Goal: Transaction & Acquisition: Purchase product/service

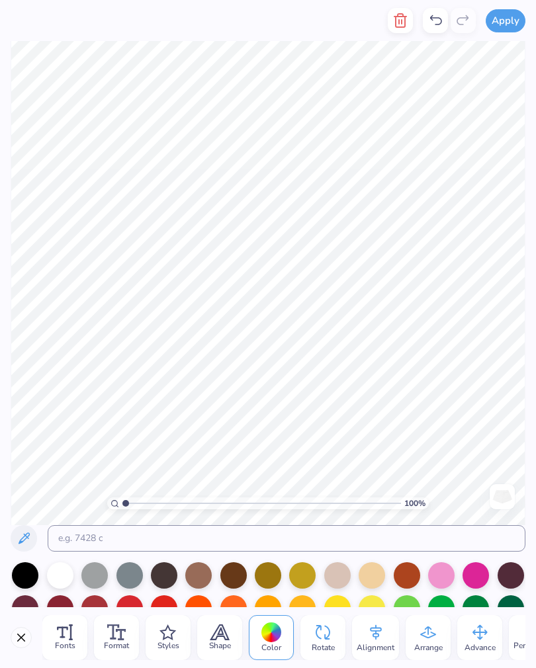
scroll to position [1, 2]
type textarea "Occupational Therspta"
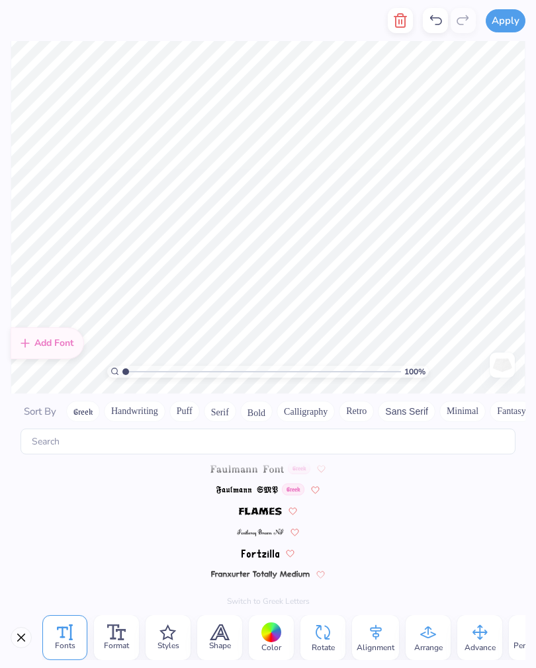
scroll to position [3335, 0]
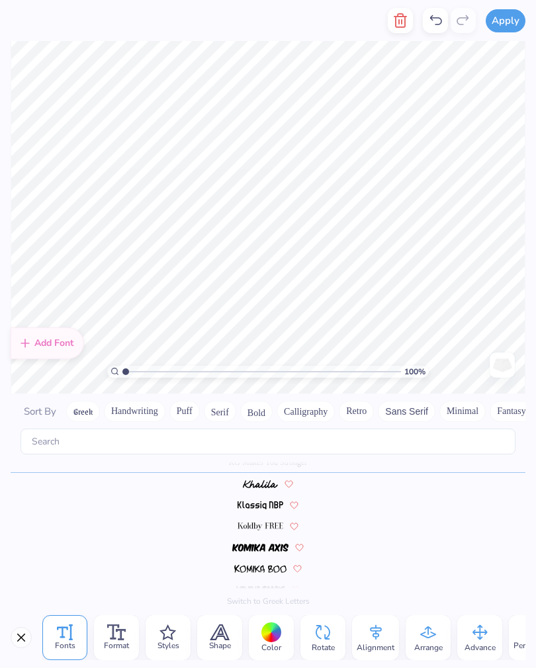
click at [408, 16] on icon "button" at bounding box center [400, 21] width 16 height 16
type textarea "Occupational Therspty"
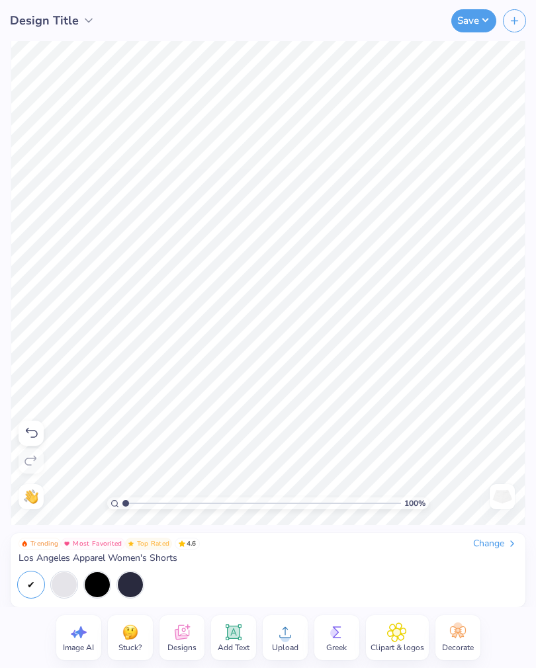
click at [378, 561] on div "Trending Most Favorited Top Rated 4.6 Change Los Angeles Apparel Women's Shorts" at bounding box center [268, 551] width 499 height 26
click at [501, 540] on div "Change" at bounding box center [495, 544] width 44 height 12
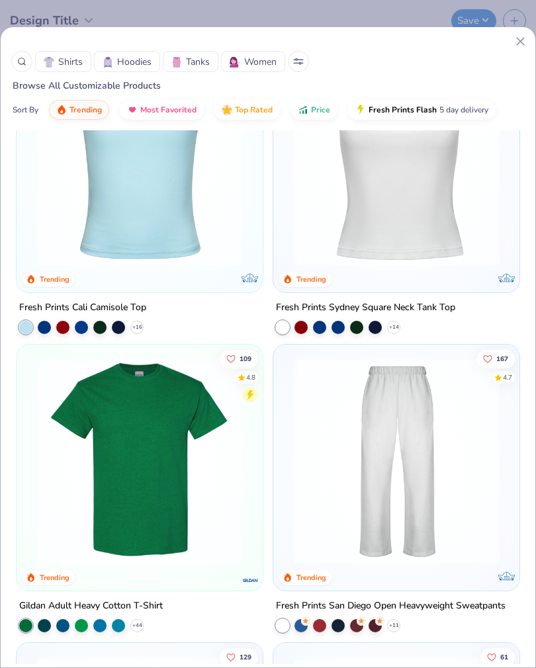
scroll to position [987, 0]
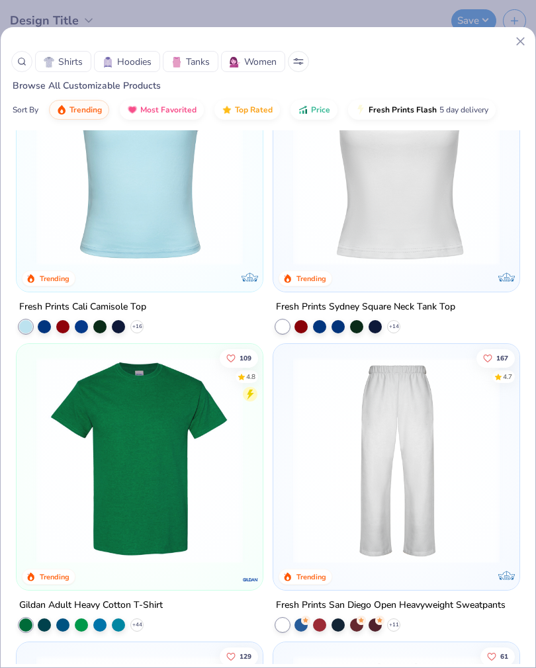
click at [433, 191] on img at bounding box center [396, 162] width 220 height 206
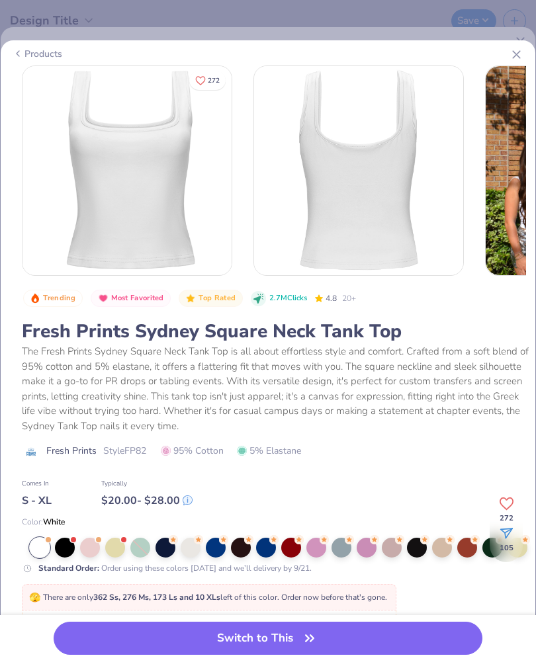
click at [89, 548] on div at bounding box center [90, 548] width 20 height 20
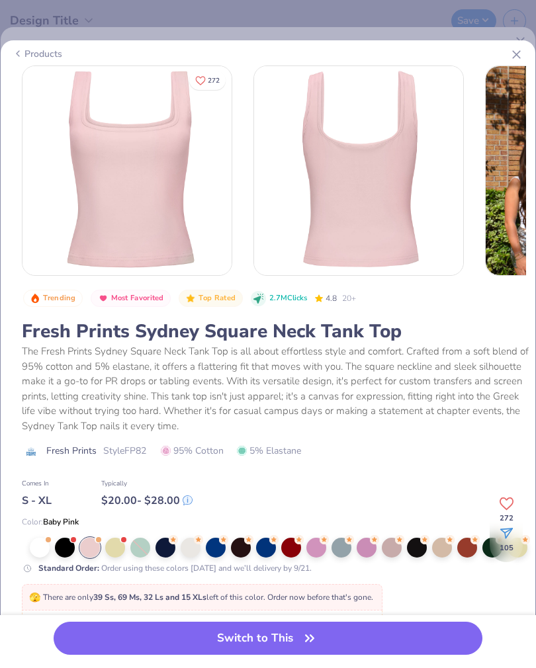
click at [300, 637] on icon "button" at bounding box center [309, 638] width 19 height 19
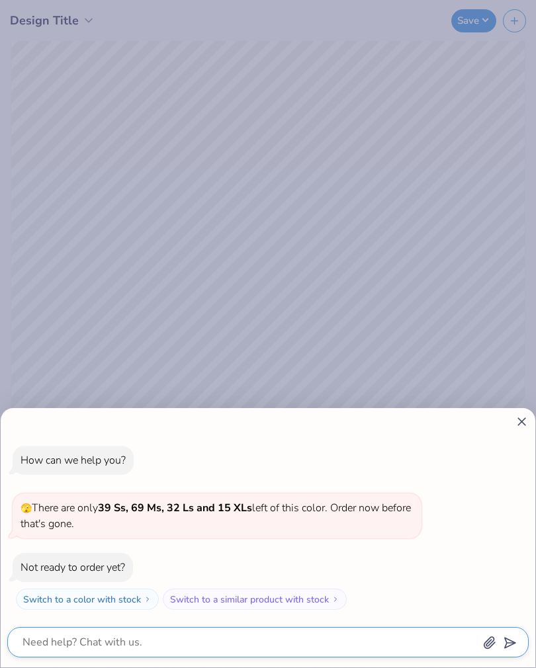
click at [286, 649] on textarea at bounding box center [249, 642] width 457 height 19
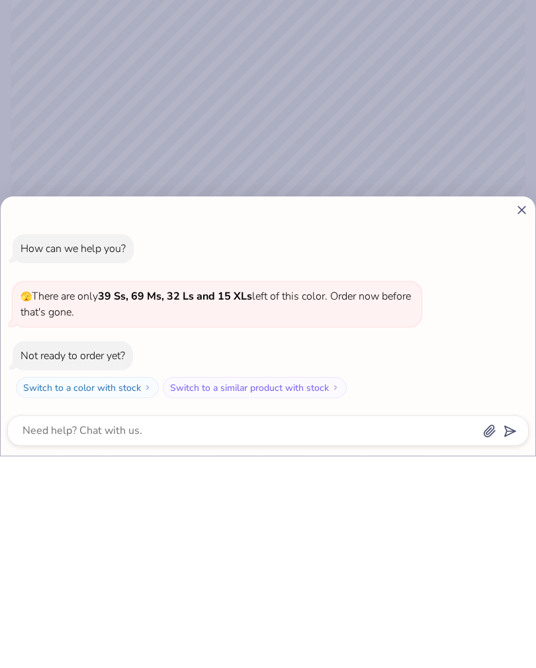
click at [531, 408] on div "How can we help you? 🫣 There are only 39 Ss, 69 Ms, 32 Ls and 15 XLs left of th…" at bounding box center [268, 537] width 535 height 259
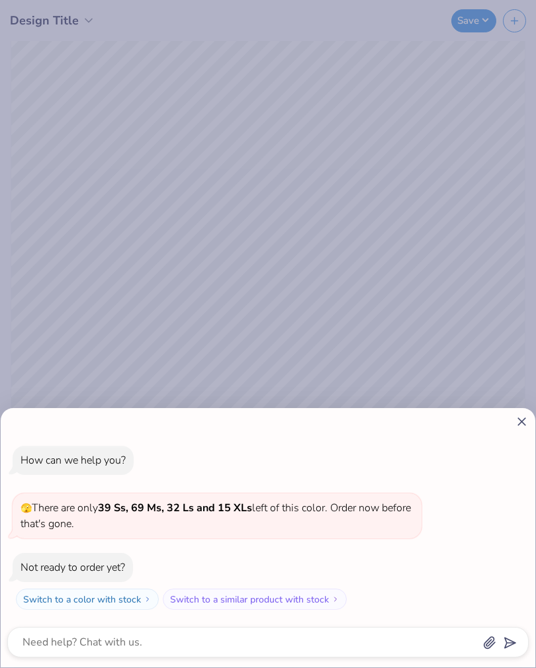
click at [527, 422] on icon at bounding box center [522, 422] width 14 height 14
type textarea "x"
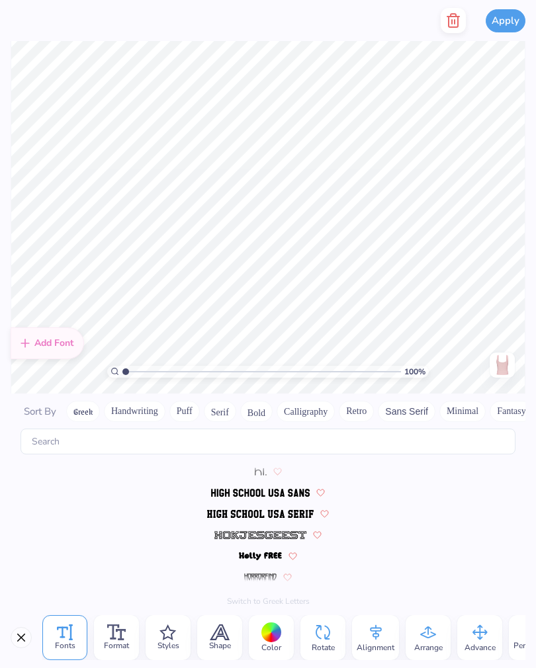
scroll to position [3335, 0]
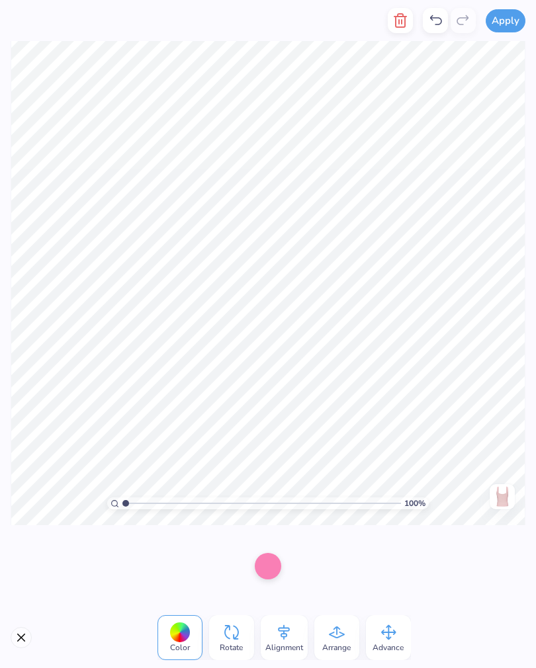
click at [340, 631] on icon at bounding box center [337, 633] width 20 height 20
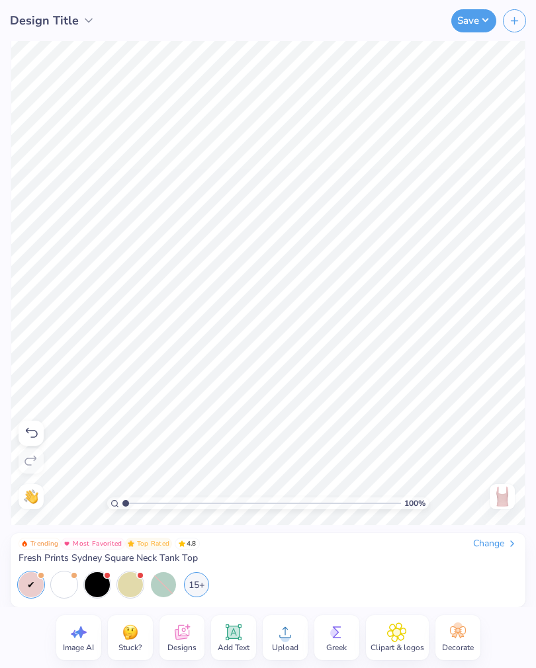
click at [31, 428] on icon at bounding box center [31, 433] width 16 height 16
click at [34, 429] on icon at bounding box center [31, 433] width 16 height 16
click at [30, 431] on icon at bounding box center [32, 433] width 12 height 10
click at [34, 433] on icon at bounding box center [31, 433] width 16 height 16
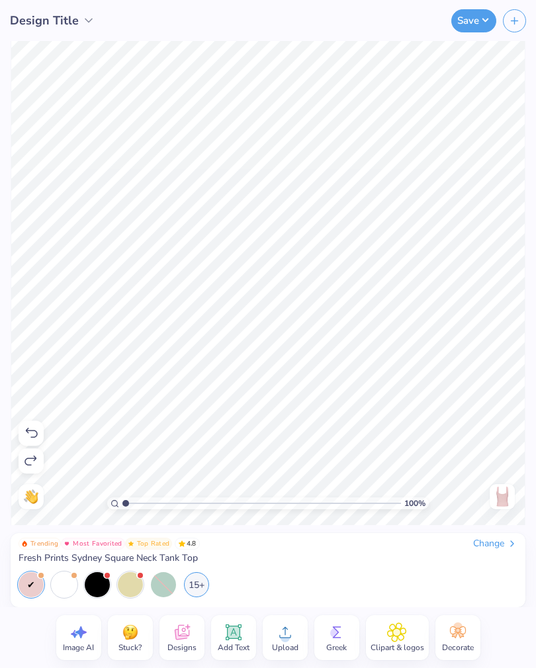
click at [38, 435] on icon at bounding box center [31, 433] width 16 height 16
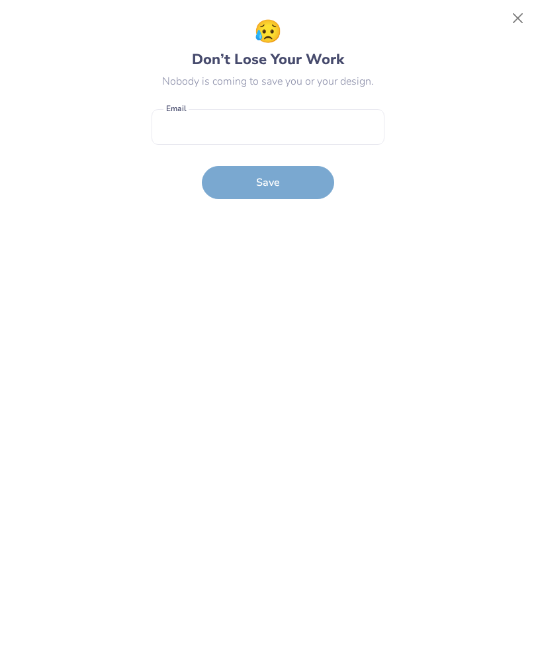
click at [527, 18] on button "Close" at bounding box center [517, 18] width 25 height 25
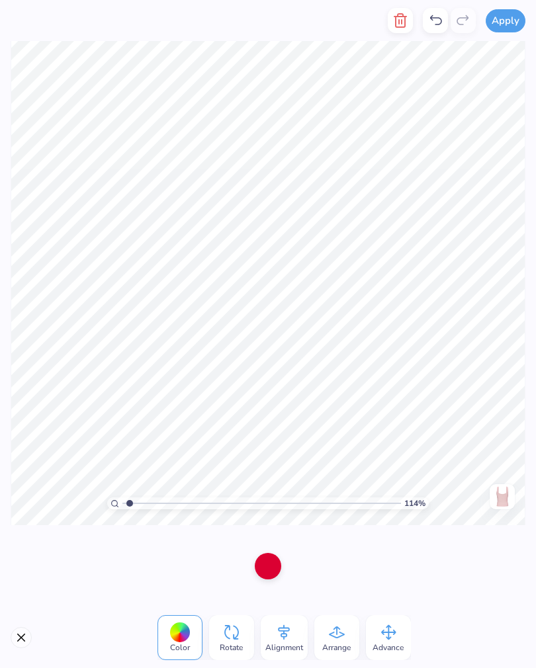
click at [345, 639] on icon at bounding box center [337, 633] width 20 height 20
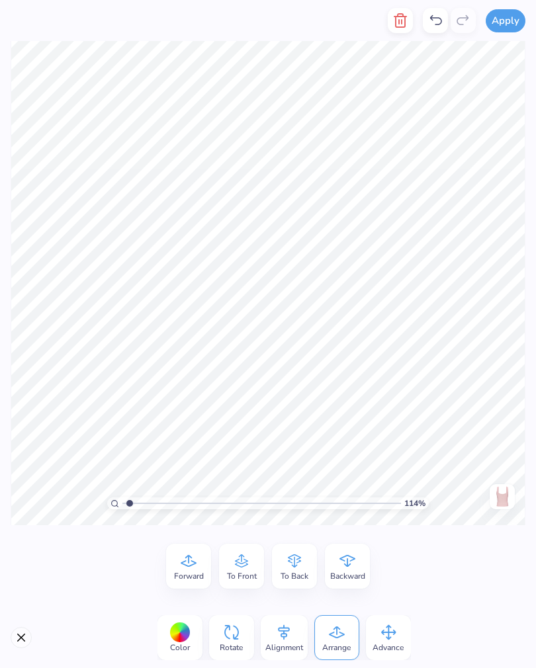
click at [387, 636] on icon at bounding box center [388, 633] width 20 height 20
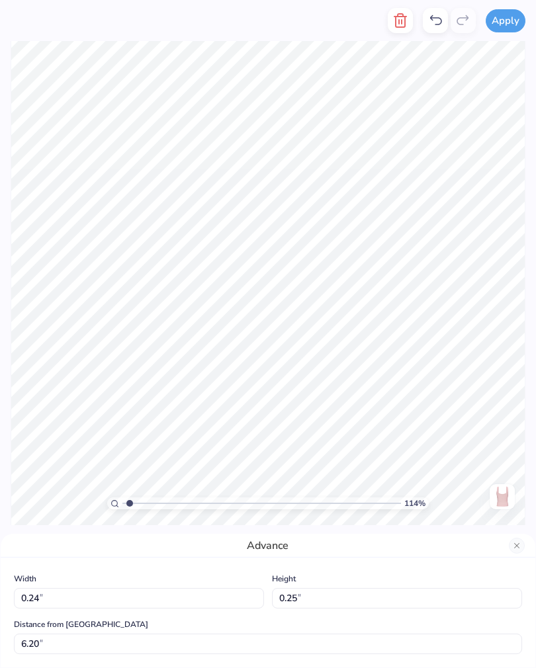
click at [506, 546] on div "Advance" at bounding box center [268, 546] width 535 height 24
click at [531, 537] on div "Advance" at bounding box center [268, 546] width 535 height 24
click at [519, 550] on button "Close" at bounding box center [517, 546] width 16 height 16
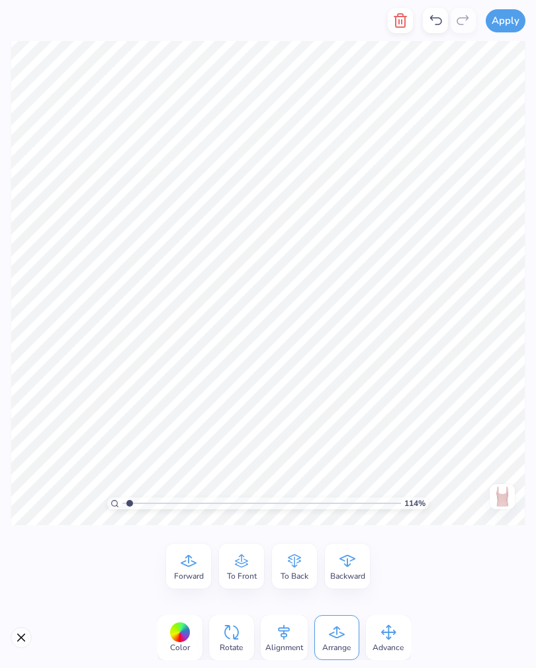
click at [288, 638] on icon at bounding box center [284, 633] width 20 height 20
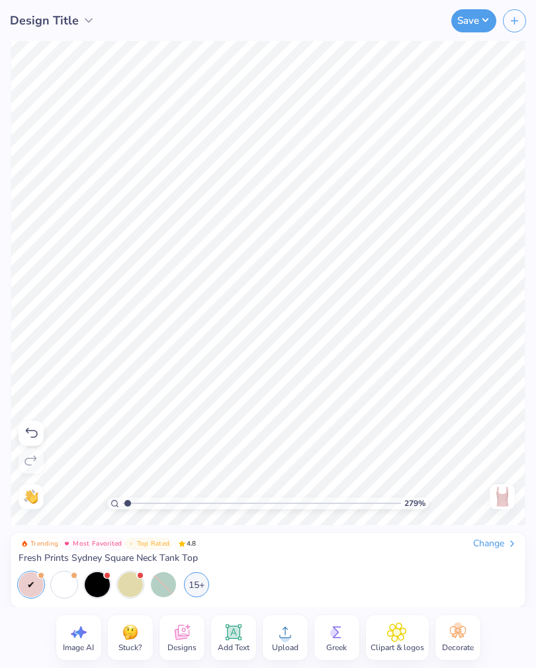
type input "1"
click at [196, 589] on div "15+" at bounding box center [196, 584] width 25 height 25
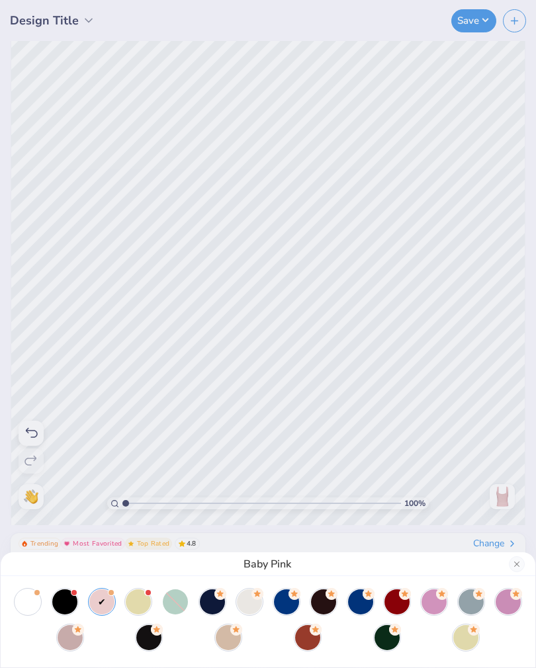
click at [294, 267] on div "Baby Pink" at bounding box center [268, 334] width 536 height 668
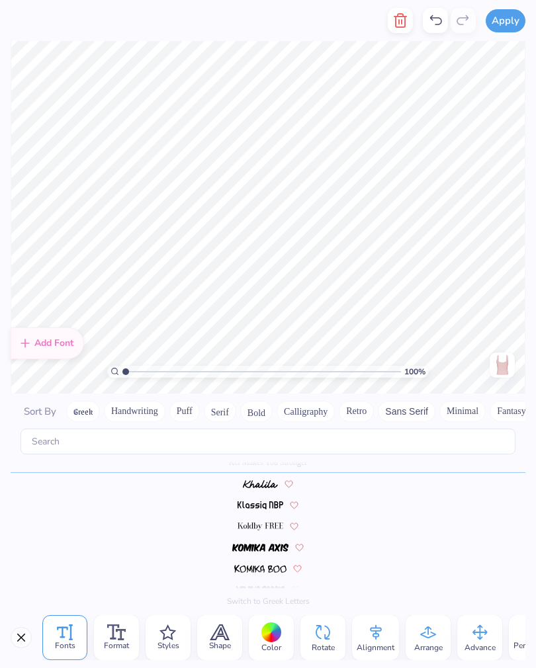
click at [277, 640] on div at bounding box center [271, 633] width 21 height 21
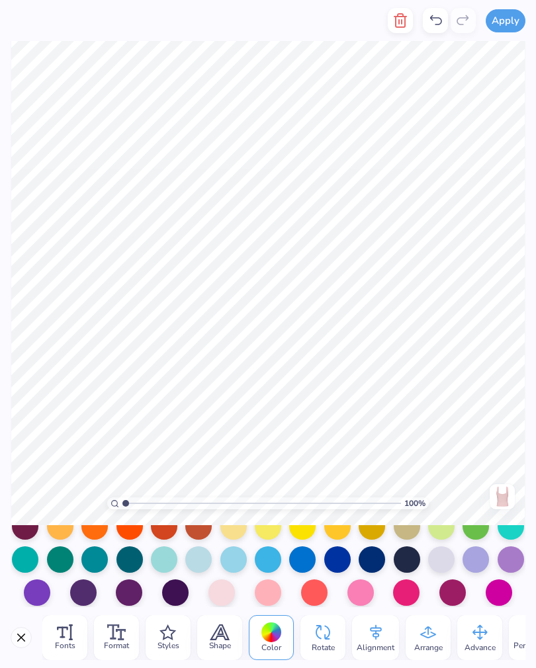
scroll to position [184, 0]
click at [302, 561] on div at bounding box center [302, 559] width 26 height 26
click at [304, 558] on div at bounding box center [302, 559] width 26 height 26
click at [159, 560] on div at bounding box center [164, 559] width 26 height 26
click at [198, 564] on div at bounding box center [198, 559] width 26 height 26
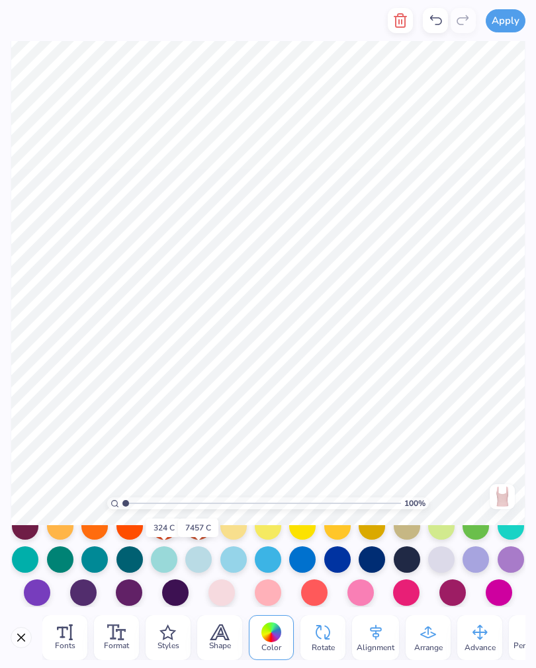
click at [265, 560] on div at bounding box center [268, 559] width 26 height 26
click at [267, 558] on div at bounding box center [268, 559] width 26 height 26
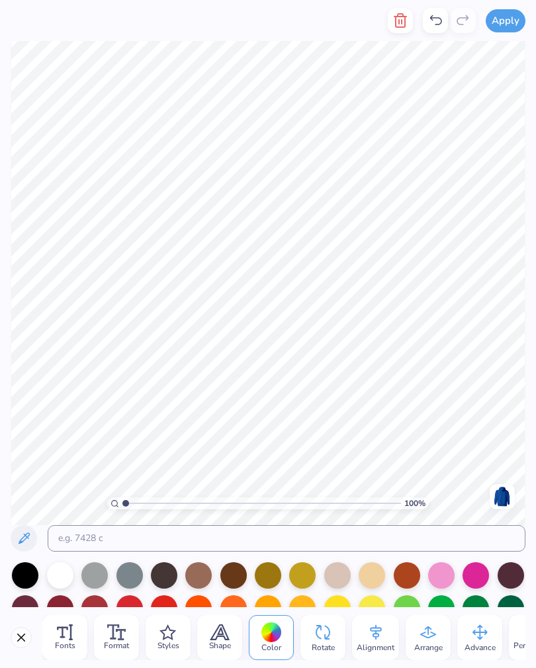
click at [405, 22] on icon "button" at bounding box center [400, 21] width 16 height 16
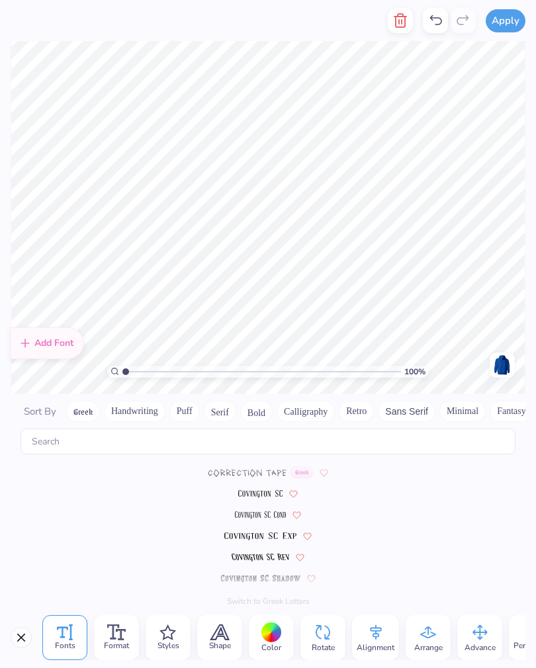
scroll to position [2657, 0]
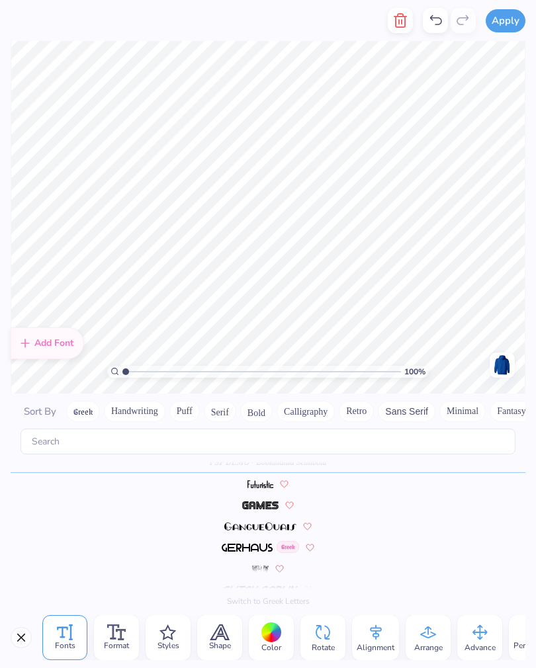
type textarea "ot"
click at [407, 26] on icon "button" at bounding box center [400, 21] width 16 height 16
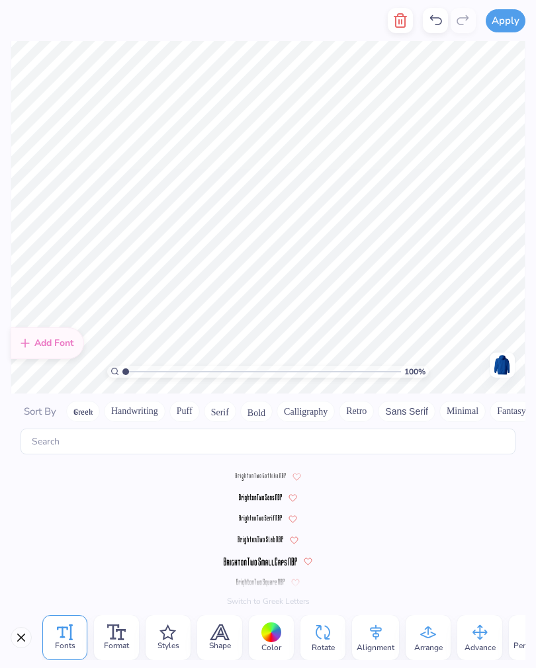
click at [399, 22] on line "button" at bounding box center [399, 22] width 0 height 4
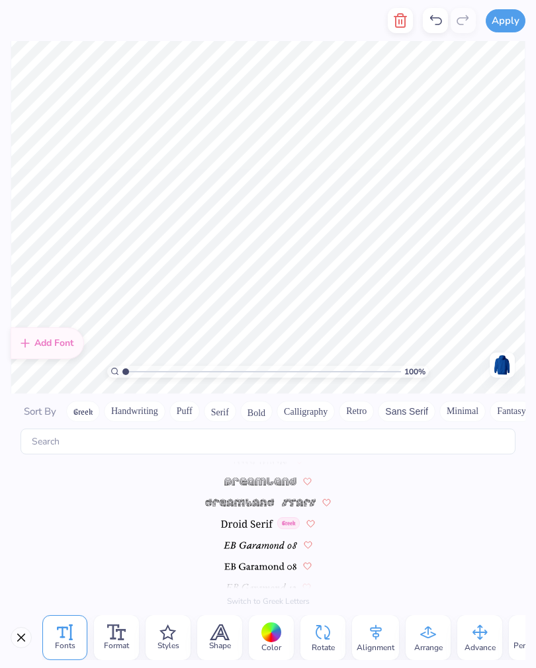
click at [408, 16] on icon "button" at bounding box center [400, 21] width 16 height 16
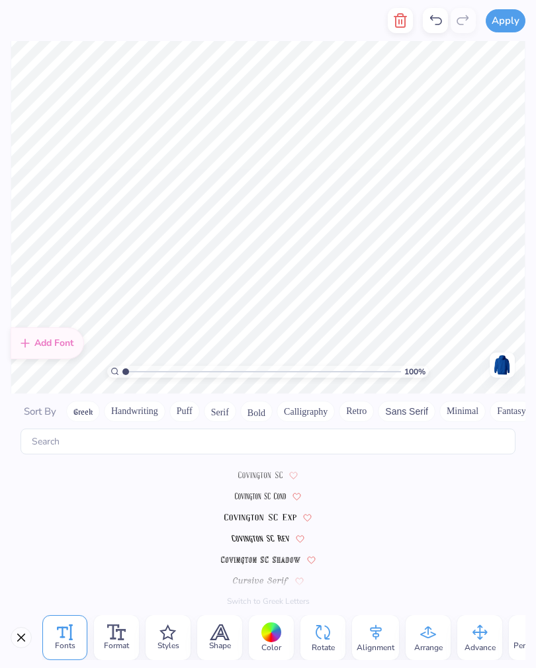
click at [398, 23] on icon "button" at bounding box center [400, 21] width 16 height 16
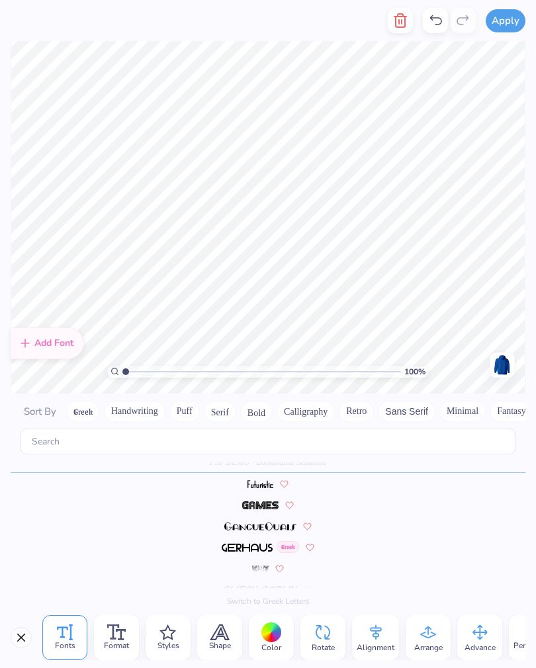
click at [405, 22] on icon "button" at bounding box center [400, 20] width 9 height 13
click at [412, 22] on button "button" at bounding box center [400, 20] width 25 height 25
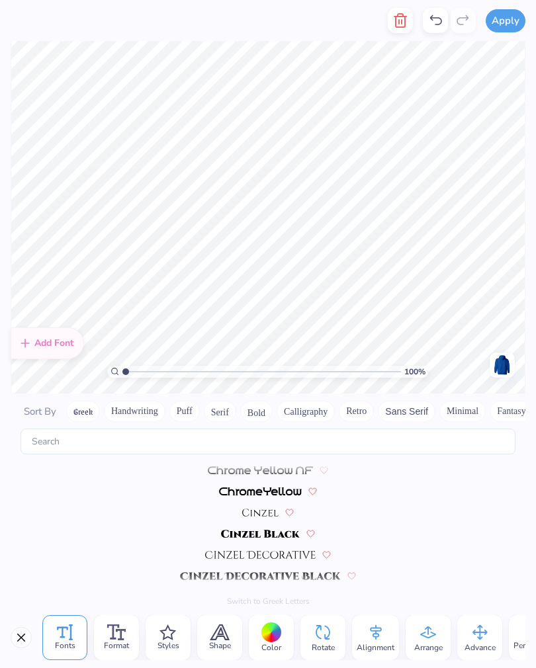
click at [408, 20] on icon "button" at bounding box center [400, 21] width 16 height 16
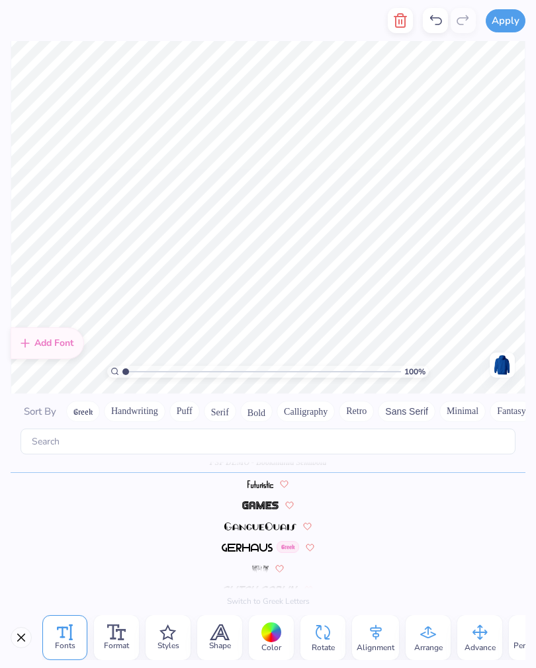
click at [408, 21] on icon "button" at bounding box center [400, 21] width 16 height 16
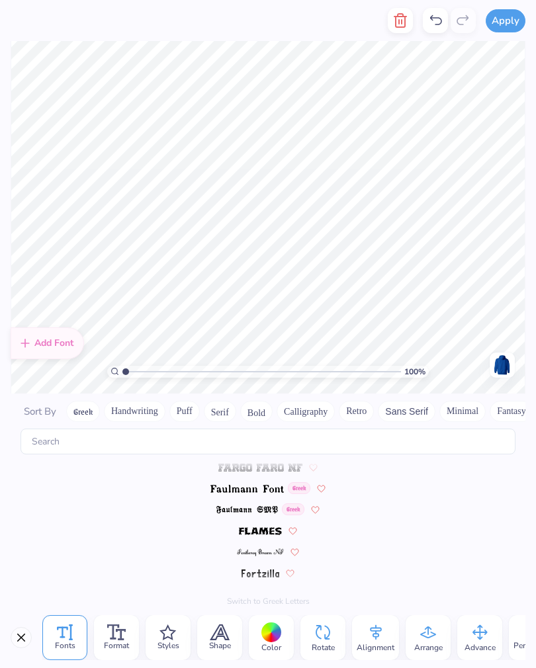
click at [408, 26] on icon "button" at bounding box center [400, 21] width 16 height 16
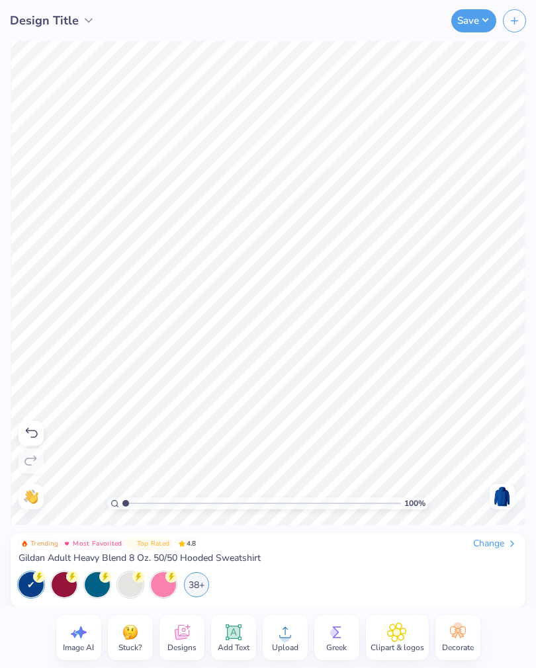
click at [501, 538] on div "Change" at bounding box center [495, 544] width 44 height 12
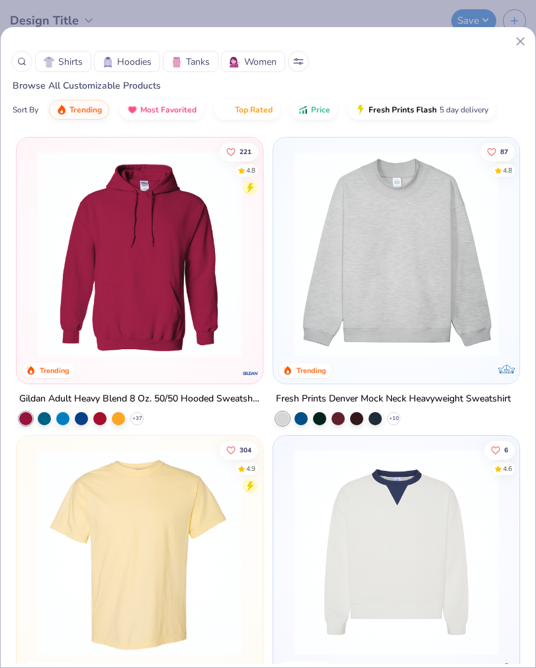
click at [301, 417] on div at bounding box center [300, 418] width 13 height 13
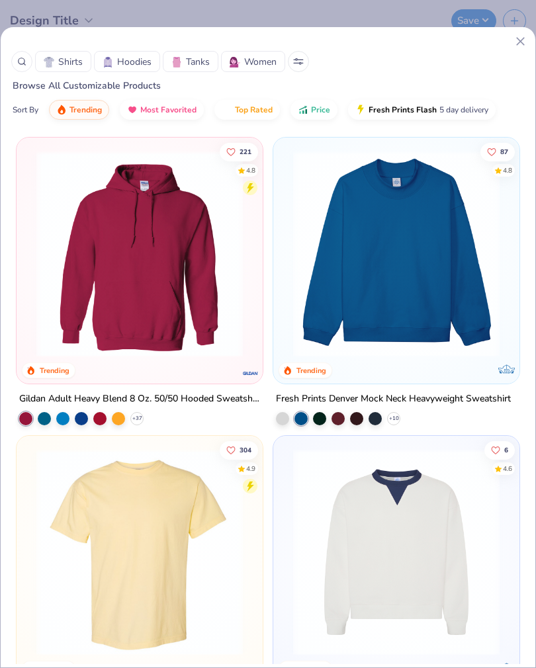
click at [492, 301] on img at bounding box center [396, 254] width 220 height 206
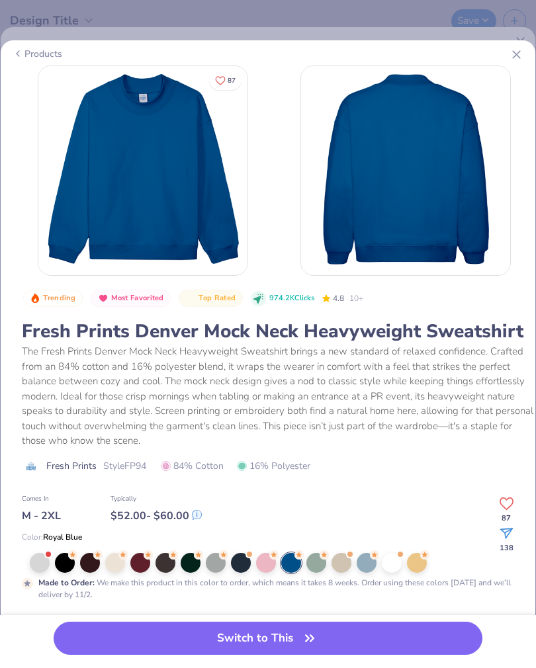
click at [362, 644] on button "Switch to This" at bounding box center [268, 638] width 429 height 33
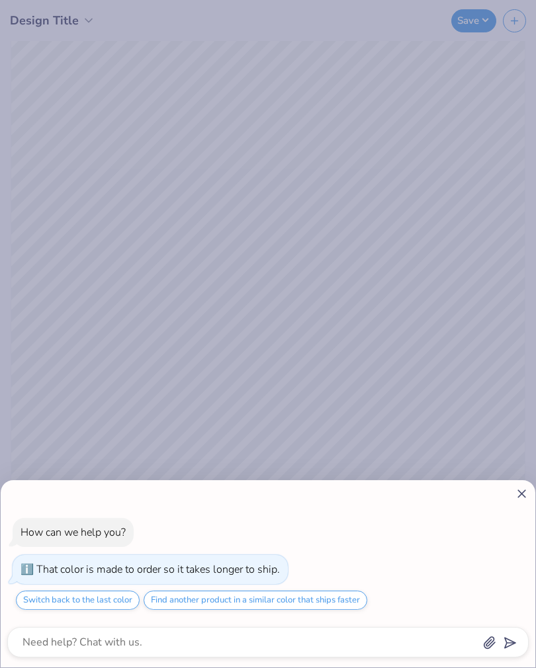
click at [526, 491] on icon at bounding box center [522, 494] width 14 height 14
type textarea "x"
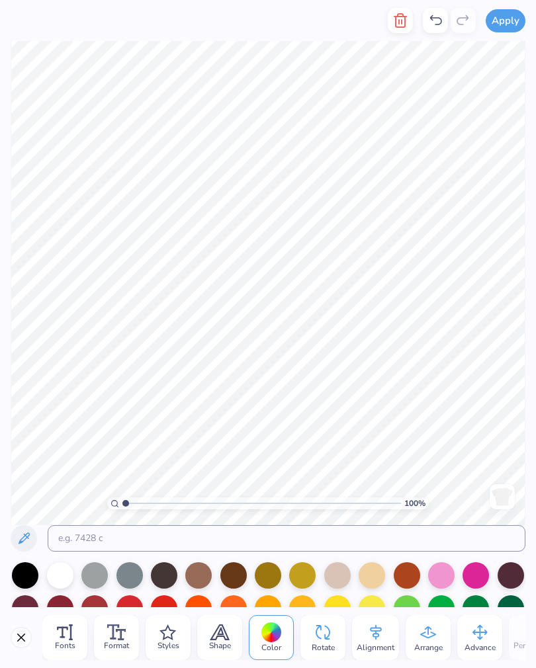
scroll to position [1, 0]
type textarea "OT"
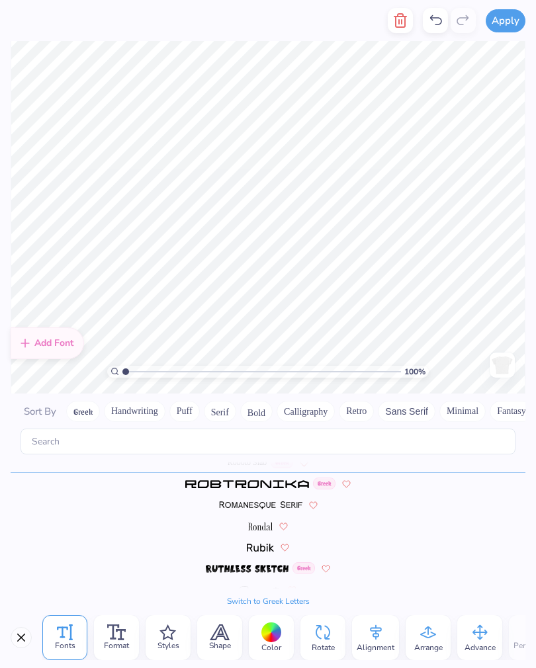
scroll to position [0, 1]
type textarea "EST. 1888"
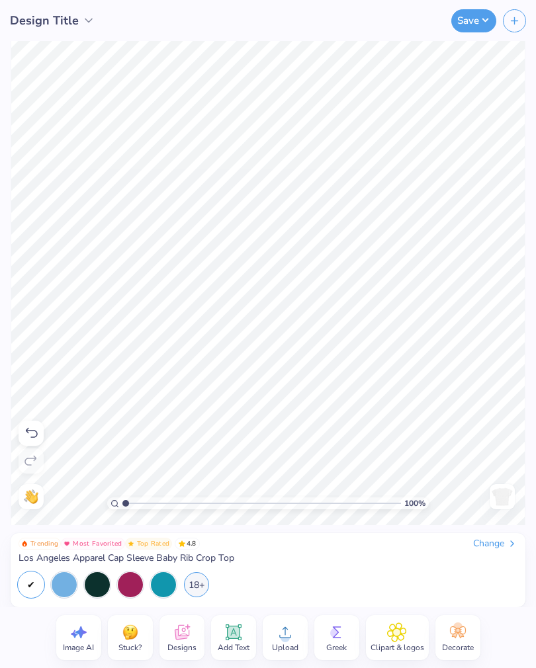
click at [43, 435] on div at bounding box center [31, 433] width 25 height 25
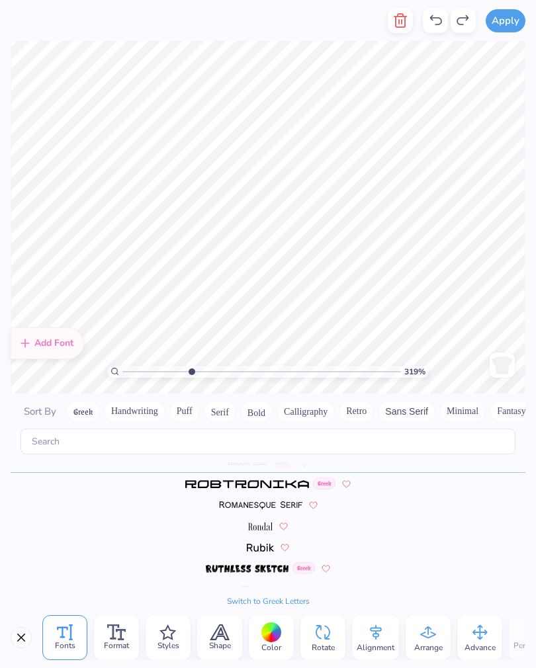
scroll to position [0, 3]
type input "3.18944734797598"
type textarea "EST. 1917"
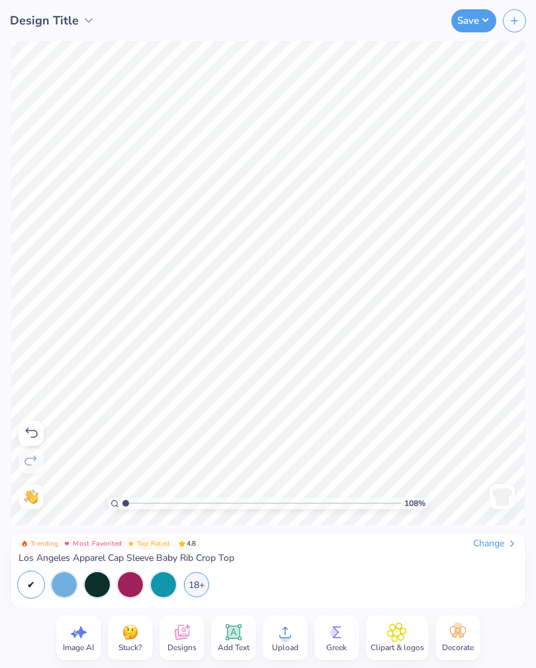
type input "1"
